Goal: Task Accomplishment & Management: Manage account settings

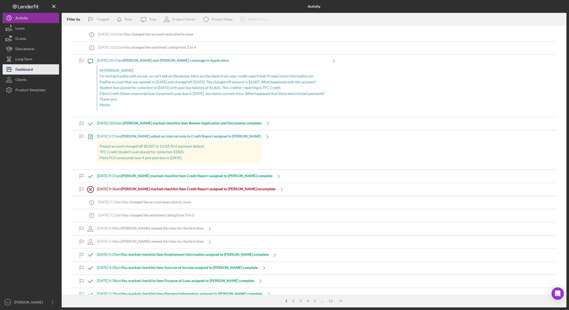
click at [27, 70] on div "Dashboard" at bounding box center [23, 70] width 17 height 12
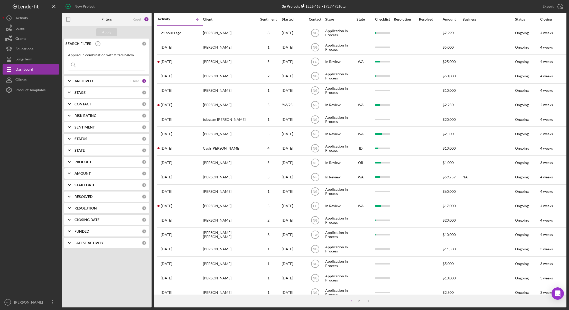
click at [43, 128] on div at bounding box center [31, 196] width 56 height 202
click at [41, 198] on div at bounding box center [31, 196] width 56 height 202
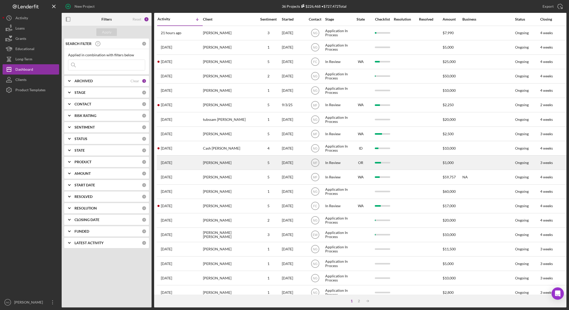
click at [211, 160] on div "[PERSON_NAME]" at bounding box center [228, 163] width 51 height 14
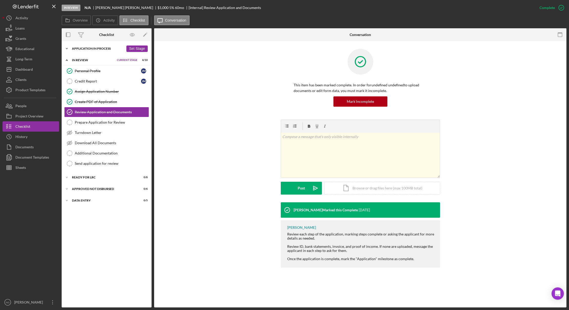
click at [93, 47] on div "Application In Process" at bounding box center [98, 48] width 52 height 3
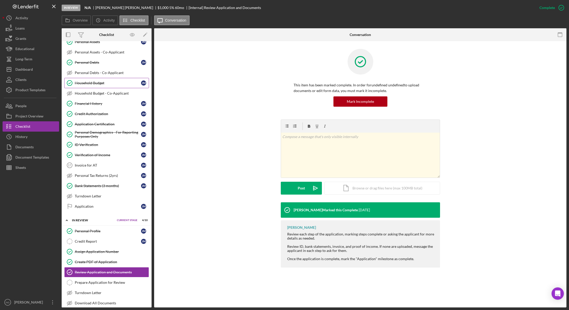
scroll to position [103, 0]
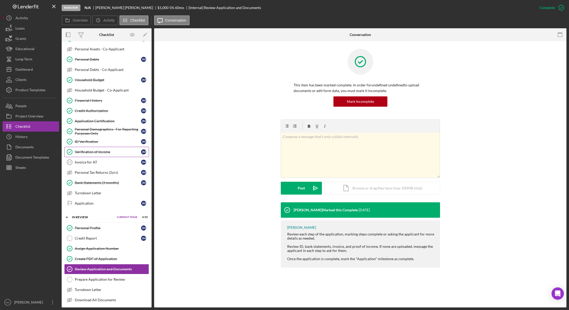
click at [104, 150] on div "Verification of Income" at bounding box center [108, 152] width 66 height 4
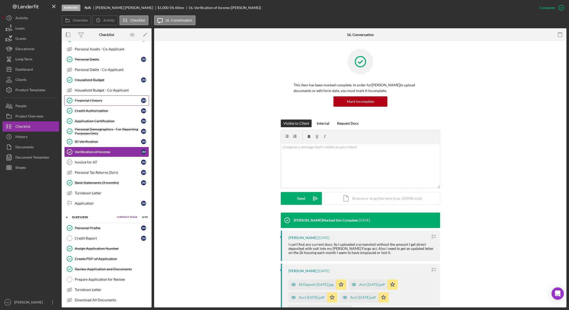
click at [99, 102] on div "Financial History" at bounding box center [108, 100] width 66 height 4
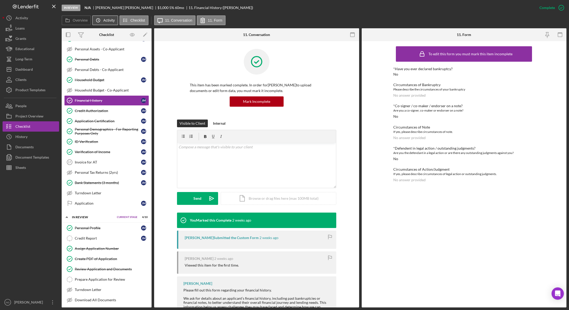
click at [104, 18] on button "Icon/History Activity" at bounding box center [105, 20] width 26 height 10
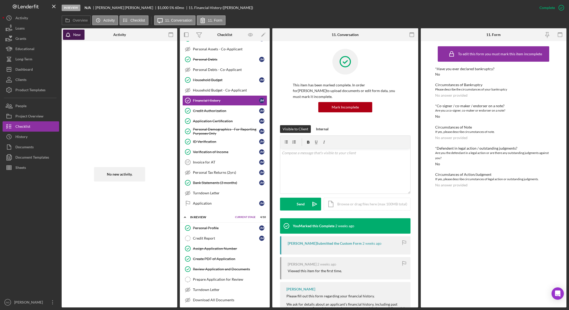
click at [79, 37] on div "New" at bounding box center [76, 35] width 7 height 10
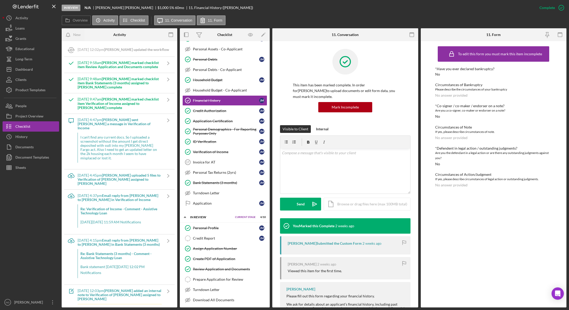
click at [111, 144] on div "I can't find any current docs. So I uploaded a screenshot without the amount I …" at bounding box center [120, 147] width 84 height 30
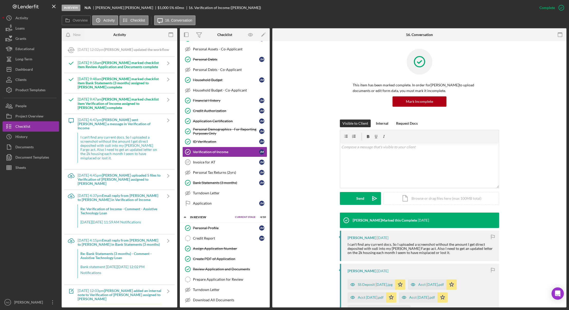
click at [512, 205] on div "Visible to Client Internal Request Docs v Color teal Color pink Remove color Ad…" at bounding box center [419, 165] width 279 height 93
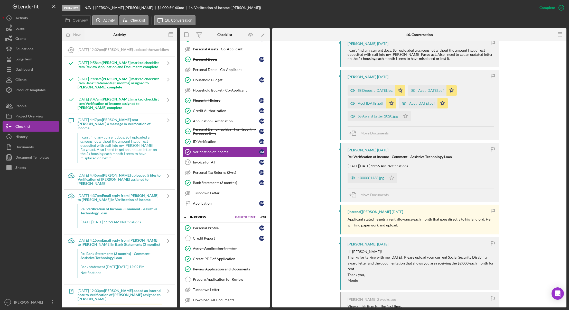
scroll to position [205, 0]
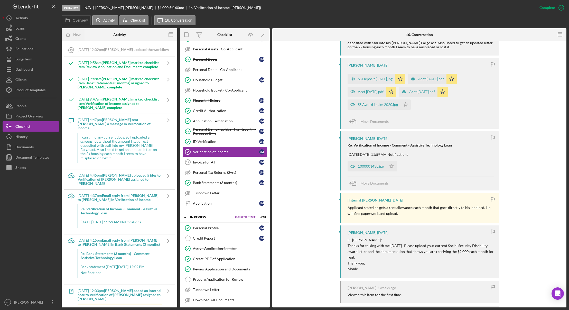
click at [418, 237] on p "Hi Justin!" at bounding box center [420, 240] width 146 height 6
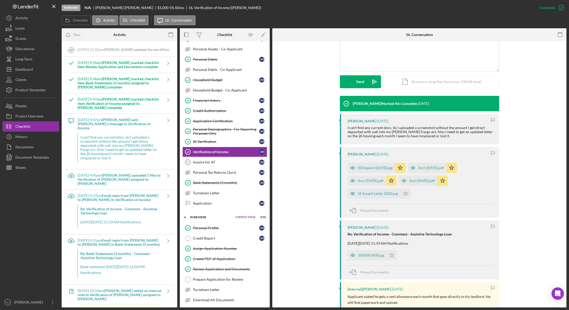
scroll to position [77, 0]
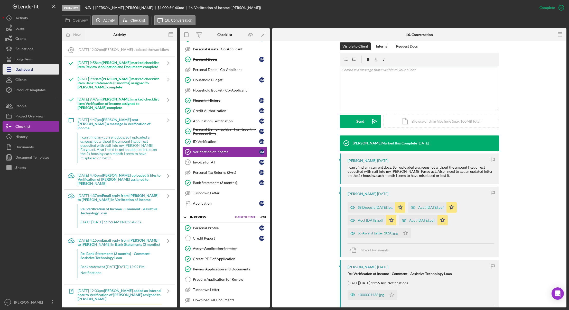
click at [28, 71] on div "Dashboard" at bounding box center [23, 70] width 17 height 12
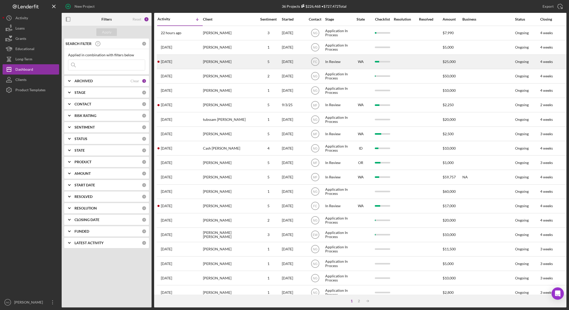
click at [240, 63] on div "[PERSON_NAME]" at bounding box center [228, 62] width 51 height 14
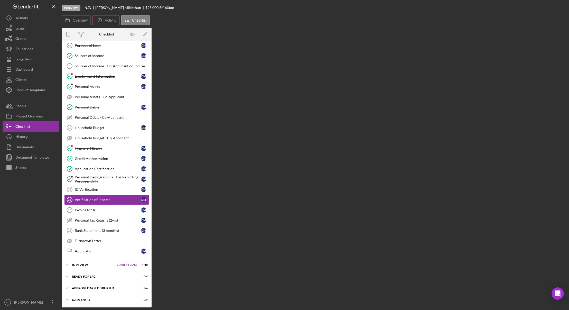
scroll to position [55, 0]
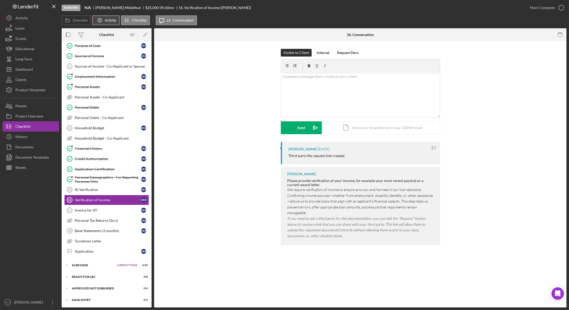
click at [101, 17] on icon "Icon/History" at bounding box center [99, 20] width 10 height 10
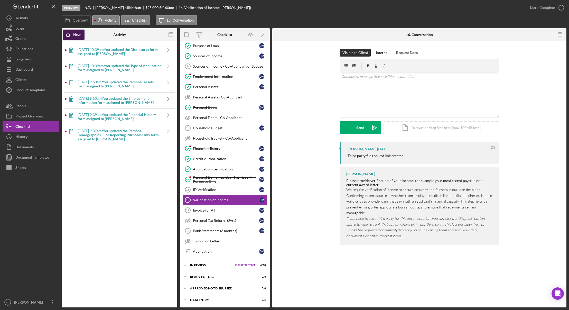
click at [80, 33] on div "New" at bounding box center [76, 35] width 7 height 10
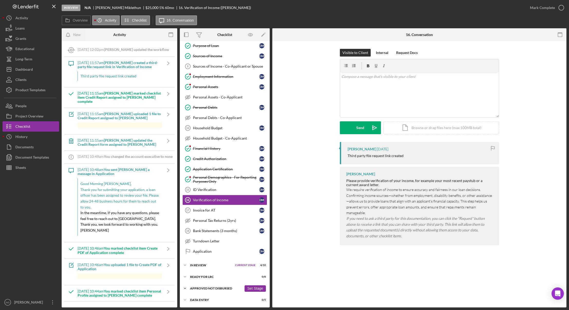
scroll to position [55, 0]
click at [210, 299] on div "Data Entry" at bounding box center [216, 299] width 52 height 3
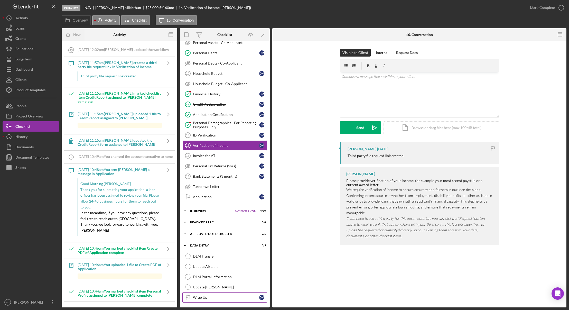
scroll to position [109, 0]
click at [29, 67] on div "Dashboard" at bounding box center [23, 70] width 17 height 12
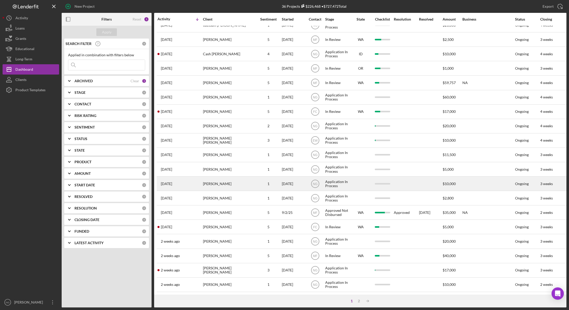
scroll to position [98, 0]
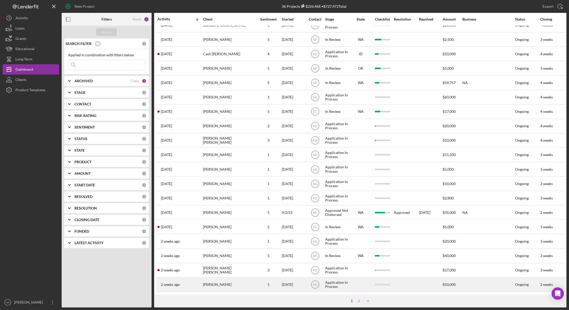
click at [206, 282] on div "[PERSON_NAME]" at bounding box center [228, 284] width 51 height 14
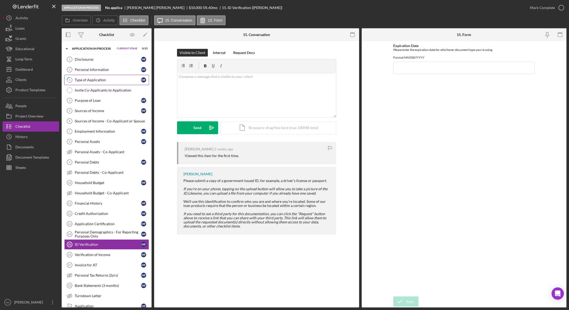
click at [115, 83] on link "3 Type of Application M F" at bounding box center [106, 80] width 85 height 10
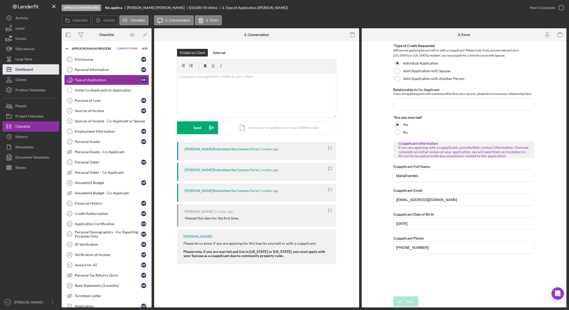
click at [27, 71] on div "Dashboard" at bounding box center [23, 70] width 17 height 12
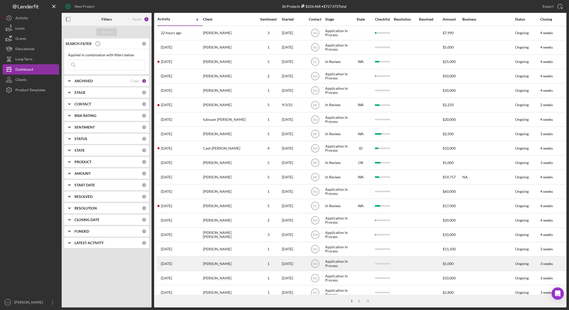
scroll to position [77, 0]
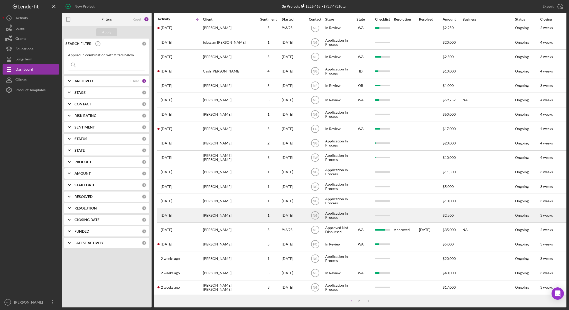
click at [221, 218] on div "[PERSON_NAME]" at bounding box center [228, 215] width 51 height 14
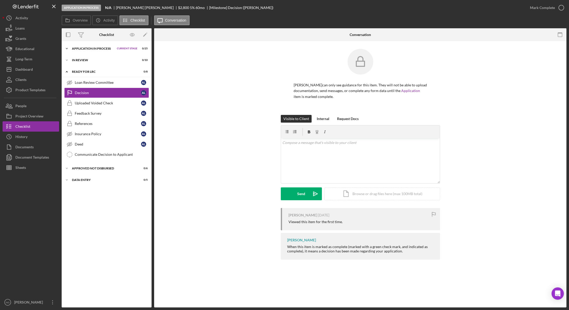
click at [77, 49] on div "Application In Process" at bounding box center [93, 48] width 42 height 3
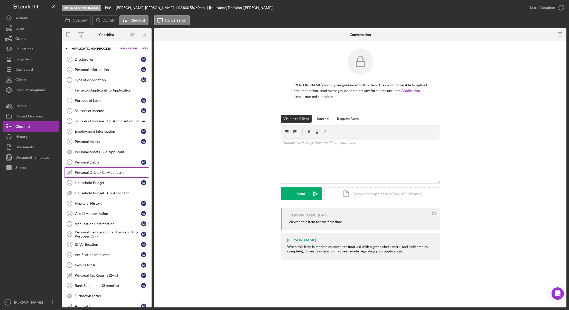
click at [88, 172] on div "Personal Debts - Co-Applicant" at bounding box center [112, 172] width 74 height 4
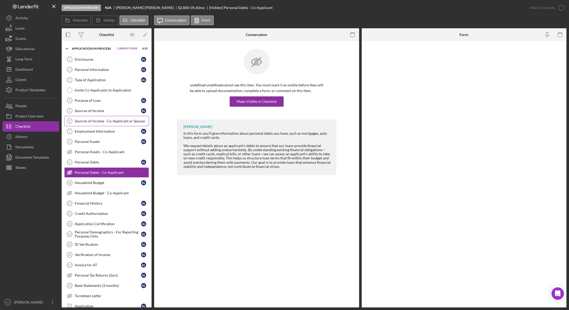
click at [104, 120] on div "Sources of Income - Co-Applicant or Spouse" at bounding box center [112, 121] width 74 height 4
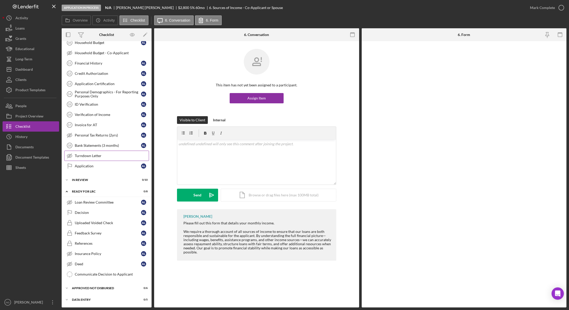
scroll to position [140, 0]
click at [80, 179] on div "In Review" at bounding box center [98, 179] width 52 height 3
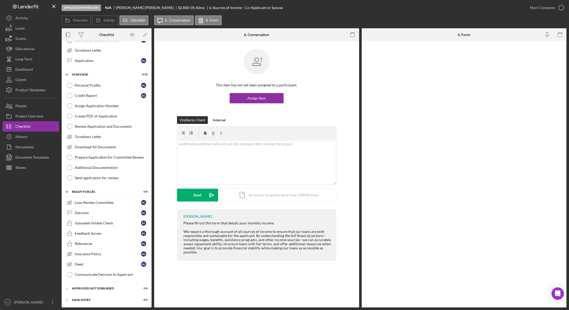
scroll to position [246, 0]
click at [85, 285] on div "Icon/Expander Approved Not Disbursed 0 / 6 Set Stage" at bounding box center [107, 287] width 90 height 10
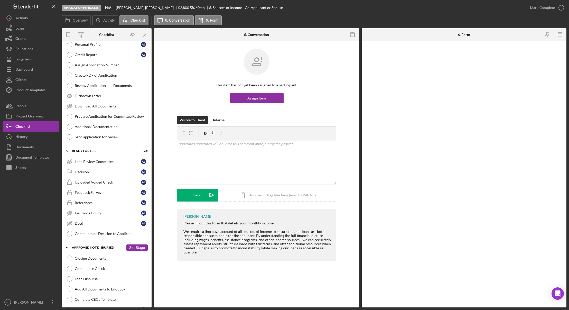
scroll to position [310, 0]
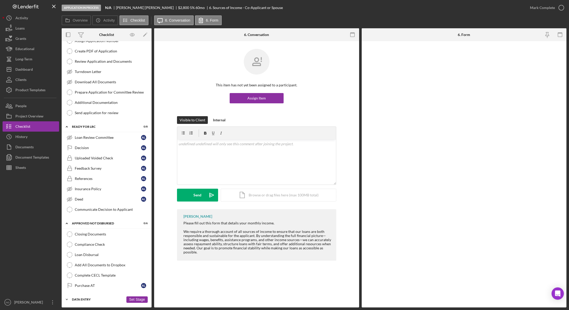
click at [87, 298] on div "Data Entry" at bounding box center [98, 299] width 52 height 3
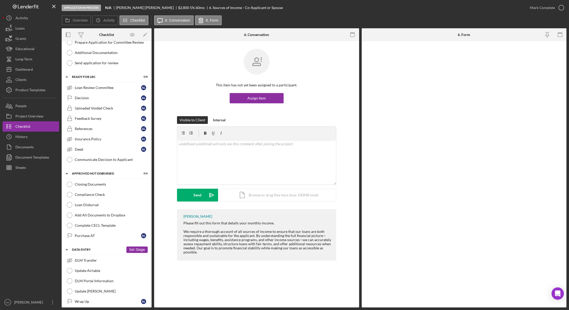
scroll to position [364, 0]
